Goal: Transaction & Acquisition: Purchase product/service

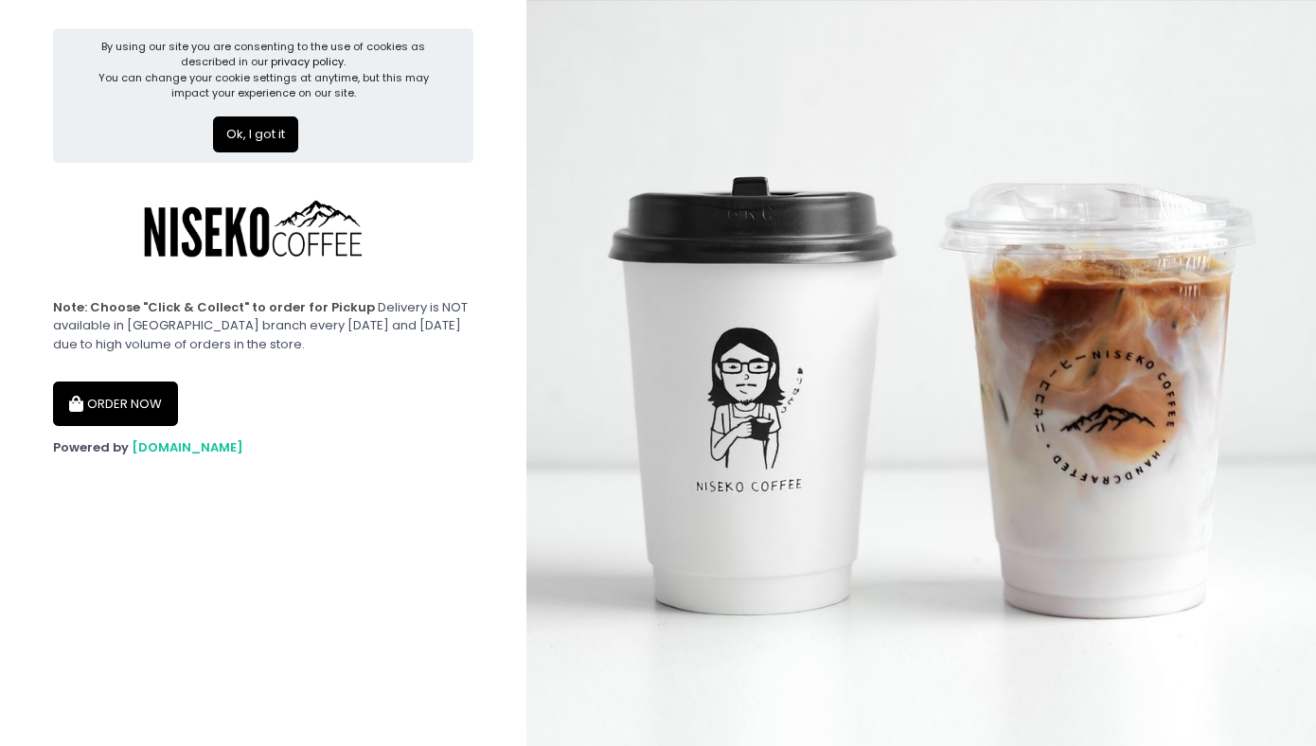
click at [291, 127] on button "Ok, I got it" at bounding box center [255, 134] width 85 height 36
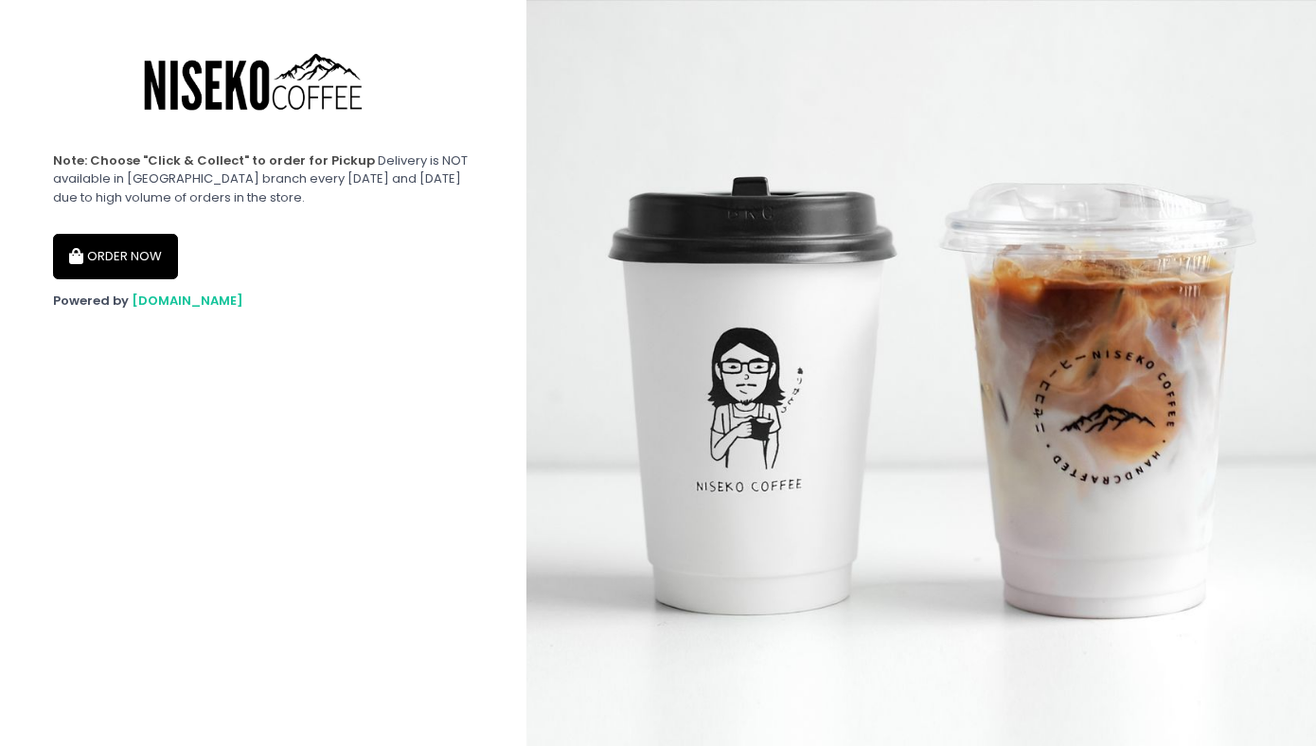
click at [152, 243] on button "ORDER NOW" at bounding box center [115, 256] width 125 height 45
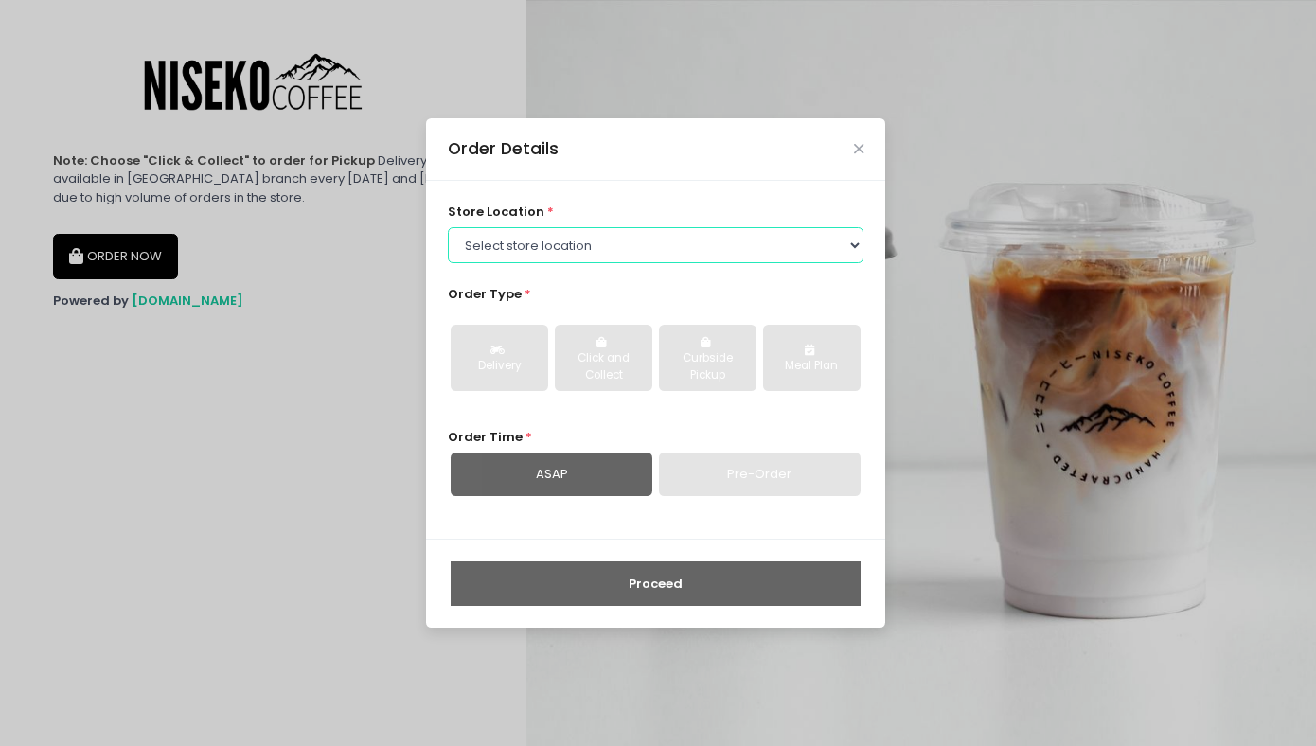
click at [521, 242] on select "Select store location [GEOGRAPHIC_DATA] [GEOGRAPHIC_DATA] Niseko Coffee [GEOGRA…" at bounding box center [656, 245] width 416 height 36
click at [570, 218] on div "store location * Select store location [GEOGRAPHIC_DATA] [GEOGRAPHIC_DATA] [GEO…" at bounding box center [656, 233] width 416 height 61
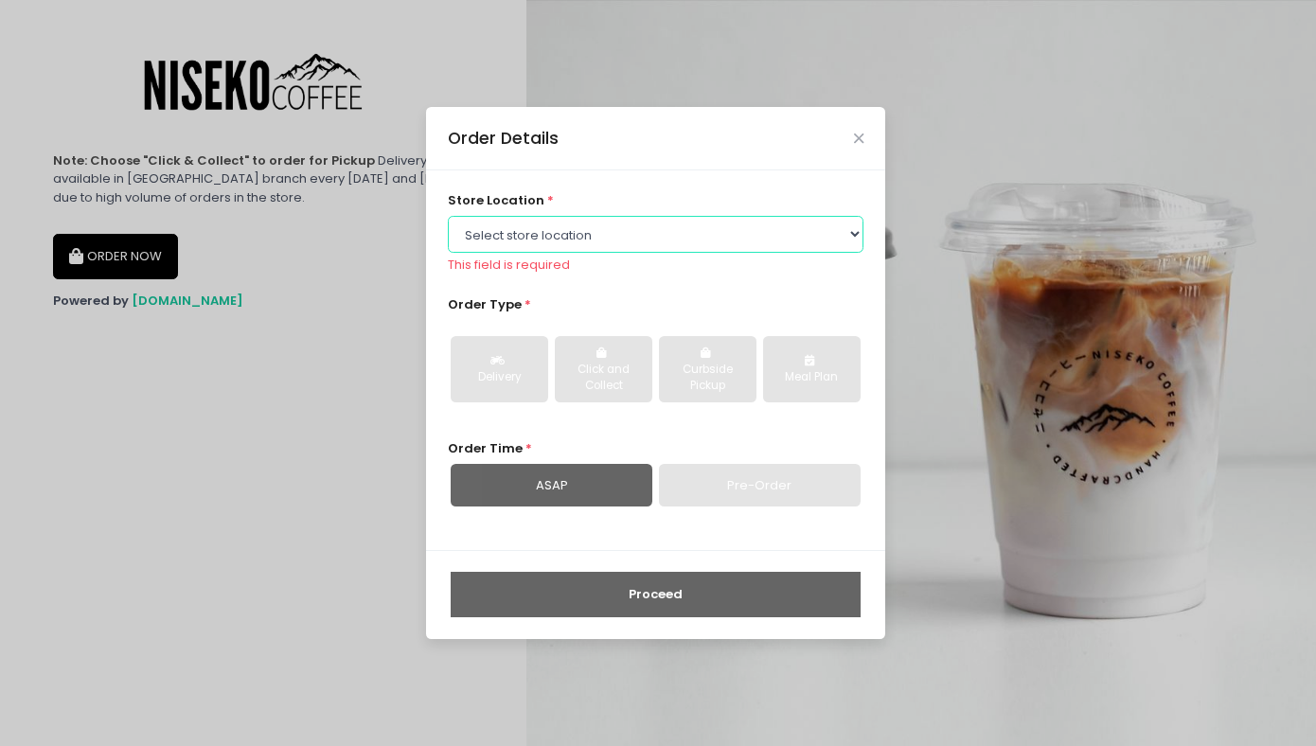
click at [584, 230] on select "Select store location [GEOGRAPHIC_DATA] [GEOGRAPHIC_DATA] Niseko Coffee [GEOGRA…" at bounding box center [656, 234] width 416 height 36
select select "645a039fd957f8b56cab6e88"
click at [448, 226] on select "Select store location [GEOGRAPHIC_DATA] [GEOGRAPHIC_DATA] Niseko Coffee [GEOGRA…" at bounding box center [656, 234] width 416 height 36
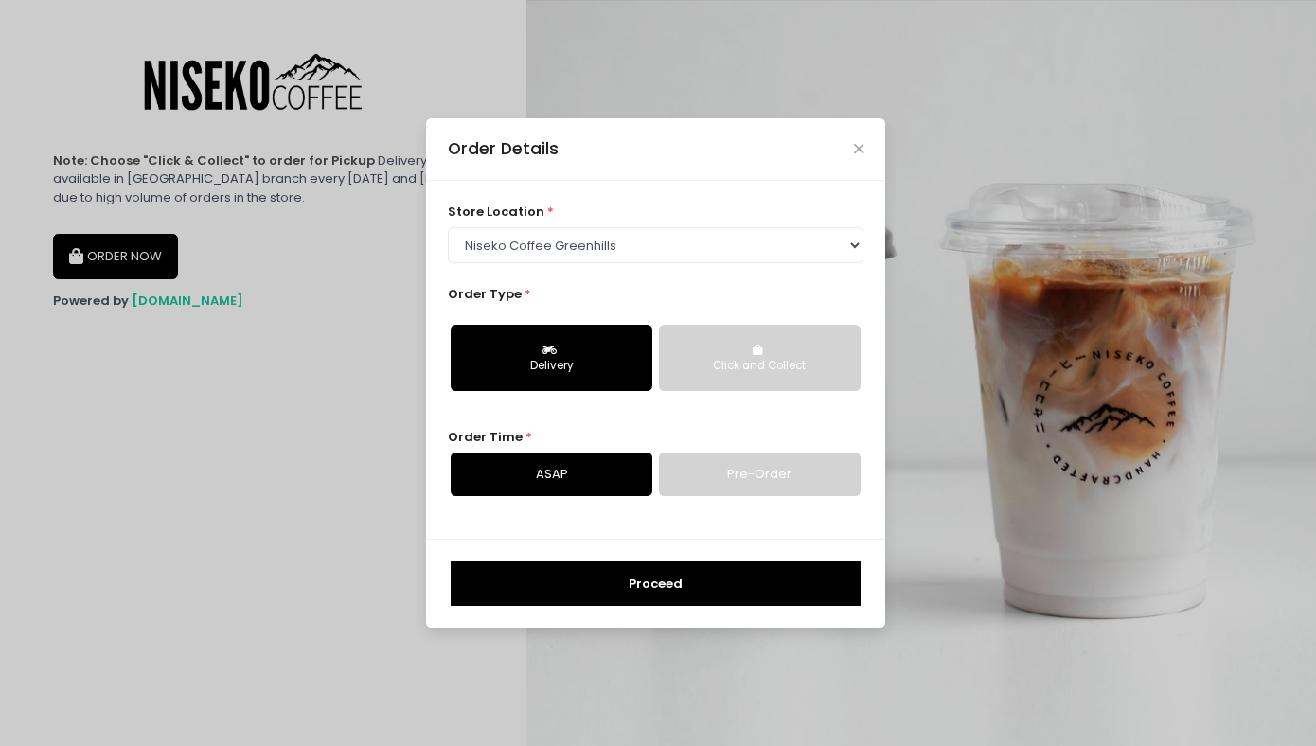
click at [625, 435] on div "Order Time * ASAP Pre-Order" at bounding box center [656, 462] width 416 height 68
click at [629, 583] on button "Proceed" at bounding box center [655, 583] width 410 height 45
